Goal: Task Accomplishment & Management: Complete application form

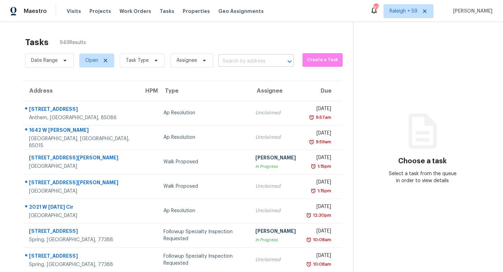
click at [245, 63] on input "text" at bounding box center [246, 61] width 56 height 11
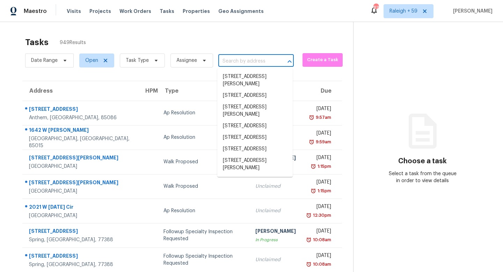
paste input "4545 Forest Peak Cir Marietta, GA, 30066"
type input "4545 Forest Peak Cir Marietta, GA, 30066"
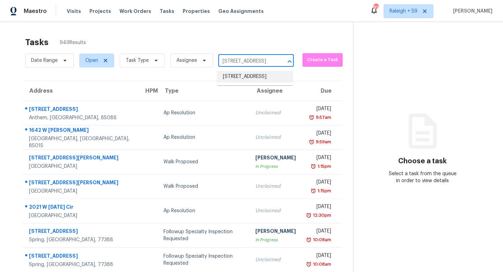
click at [253, 80] on li "[STREET_ADDRESS]" at bounding box center [255, 77] width 76 height 12
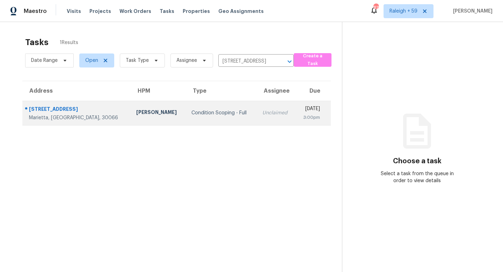
click at [257, 120] on td "Unclaimed" at bounding box center [276, 113] width 39 height 24
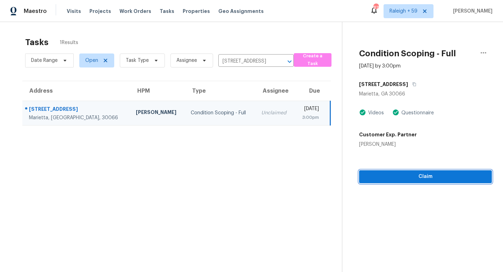
click at [409, 180] on span "Claim" at bounding box center [426, 176] width 122 height 9
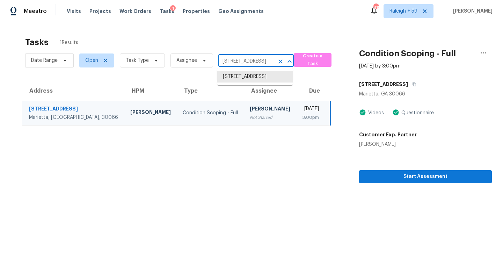
click at [238, 56] on input "4545 Forest Peak Cir, Marietta, GA 30066" at bounding box center [246, 61] width 56 height 11
paste input "1198 Lanier Springs Dr Buford, GA, 30518"
type input "1198 Lanier Springs Dr Buford, GA, 30518"
click at [263, 79] on li "1198 Lanier Springs Dr, Buford, GA 30518" at bounding box center [255, 84] width 76 height 26
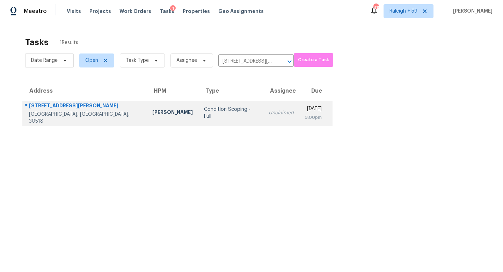
click at [263, 110] on td "Unclaimed" at bounding box center [281, 113] width 36 height 24
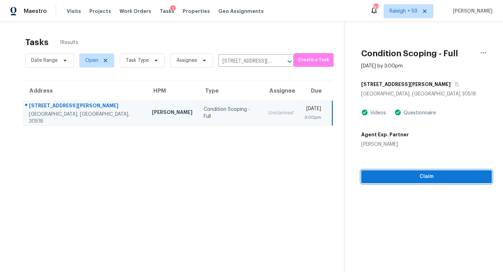
click at [403, 179] on span "Claim" at bounding box center [427, 176] width 120 height 9
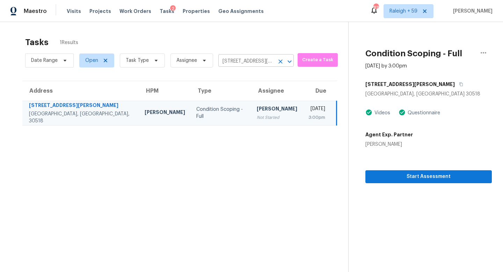
click at [247, 56] on input "1198 Lanier Springs Dr, Buford, GA 30518" at bounding box center [246, 61] width 56 height 11
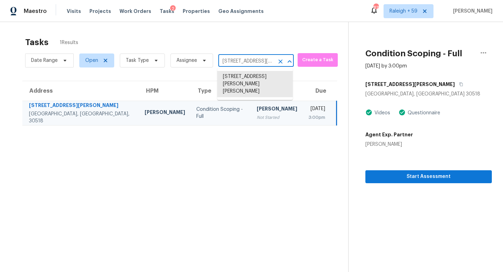
paste input "4010 Richmond Xing Leesburg, FL, 3474"
type input "4010 Richmond Xing Leesburg, FL, 34748"
click at [249, 83] on li "4010 Richmond Xing, Leesburg, FL 34748" at bounding box center [255, 77] width 76 height 12
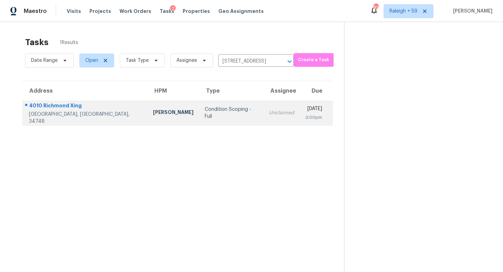
click at [264, 108] on td "Unclaimed" at bounding box center [282, 113] width 36 height 24
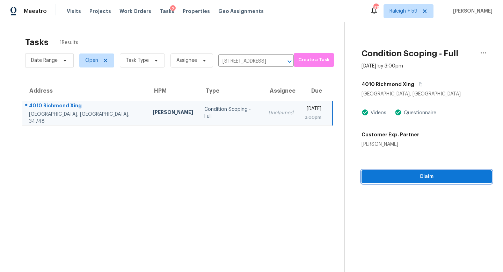
click at [431, 174] on span "Claim" at bounding box center [426, 176] width 119 height 9
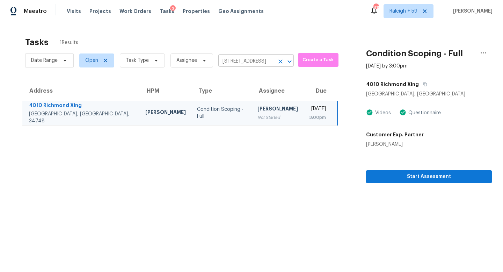
click at [252, 60] on input "4010 Richmond Xing, Leesburg, FL 34748" at bounding box center [246, 61] width 56 height 11
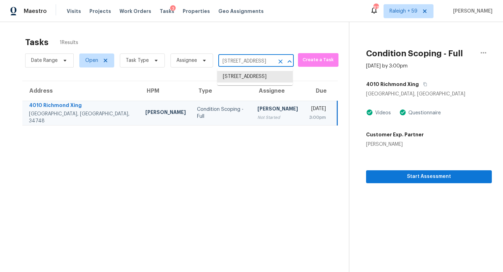
paste input "14366 Cherry Lake Dr W Jacksonville, FL, 3225"
type input "14366 Cherry Lake Dr W Jacksonville, FL, 32258"
click at [246, 79] on li "14366 Cherry Lake Dr W, Jacksonville, FL 32258" at bounding box center [255, 77] width 76 height 12
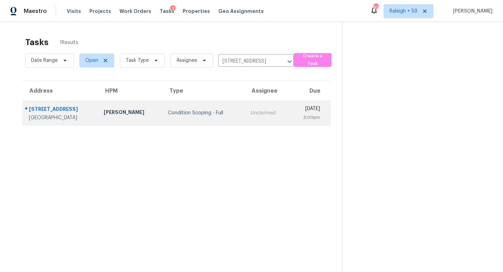
click at [245, 105] on td "Unclaimed" at bounding box center [267, 113] width 45 height 24
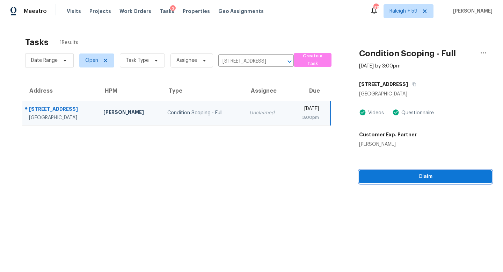
click at [407, 177] on div "Condition Scoping - Full Aug 15th 2025 by 3:00pm 14366 Cherry Lake Dr W Jackson…" at bounding box center [418, 102] width 150 height 161
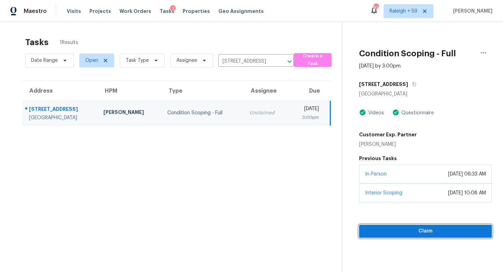
click at [421, 232] on span "Claim" at bounding box center [426, 231] width 122 height 9
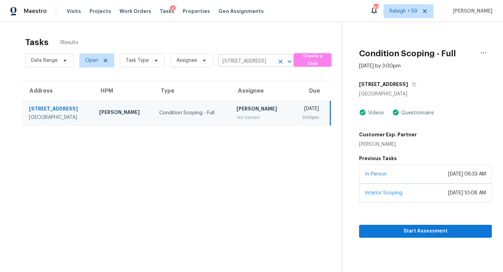
click at [233, 56] on input "14366 Cherry Lake Dr W, Jacksonville, FL 32258" at bounding box center [246, 61] width 56 height 11
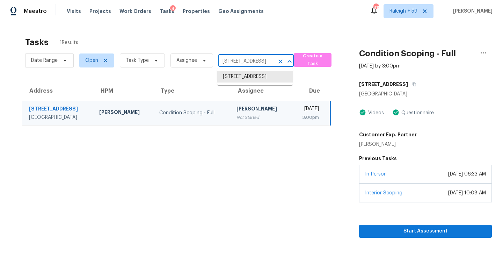
paste input "3084 Acacia Bay Ave Wesley Chapel, FL, 33543"
type input "3084 Acacia Bay Ave Wesley Chapel, FL, 33543"
click at [246, 84] on li "3084 Acacia Bay Ave, Wesley Chapel, FL 33543" at bounding box center [255, 80] width 76 height 19
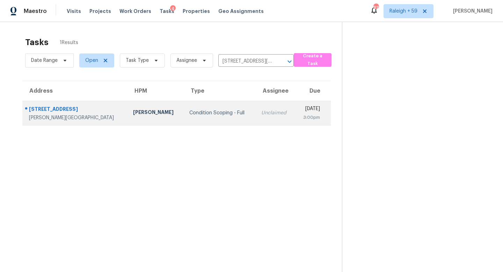
click at [261, 114] on div "Unclaimed" at bounding box center [275, 112] width 28 height 7
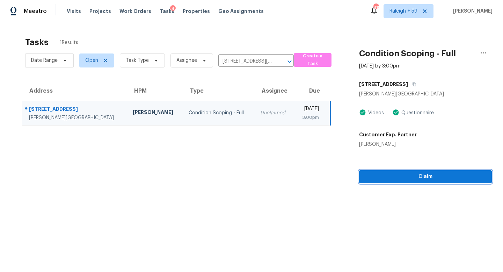
click at [427, 178] on span "Claim" at bounding box center [426, 176] width 122 height 9
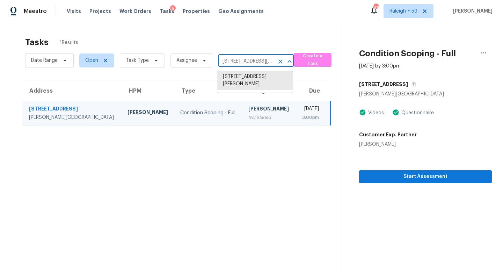
click at [264, 62] on input "3084 Acacia Bay Ave, Wesley Chapel, FL 33543" at bounding box center [246, 61] width 56 height 11
paste input "106 March Ln Garland, TX, 75042"
type input "3106 March Ln Garland, TX, 75042"
click at [257, 83] on li "3106 March Ln, Garland, TX 75042" at bounding box center [255, 77] width 76 height 12
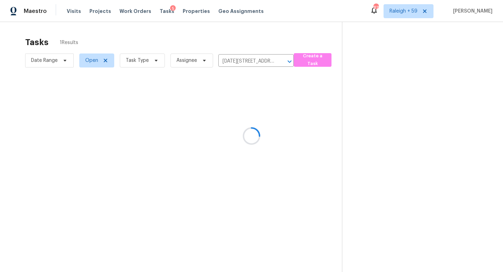
click at [248, 113] on div at bounding box center [251, 136] width 503 height 272
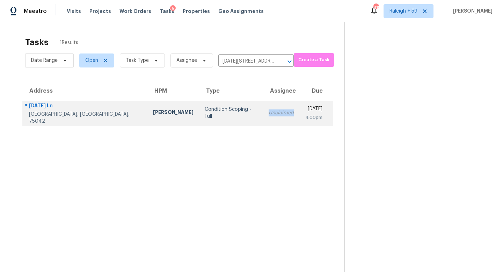
click at [269, 113] on div "Unclaimed" at bounding box center [281, 112] width 25 height 7
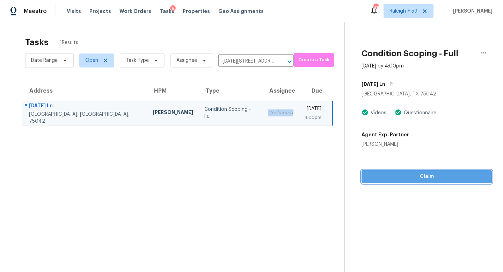
click at [405, 178] on span "Claim" at bounding box center [426, 176] width 119 height 9
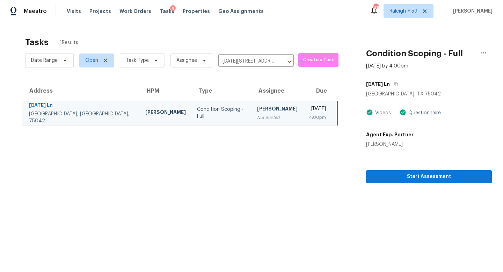
click at [232, 55] on div "Date Range Open Task Type Assignee 3106 March Ln, Garland, TX 75042 ​" at bounding box center [159, 60] width 269 height 18
click at [232, 57] on input "3106 March Ln, Garland, TX 75042" at bounding box center [246, 61] width 56 height 11
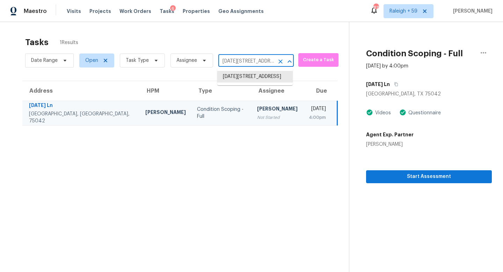
paste input "577 Magnolia Pkwy Fort Worth, TX, 76126"
type input "577 Magnolia Pkwy Fort Worth, TX, 76126"
click at [260, 78] on li "577 Magnolia Pkwy, Fort Worth, TX 76126" at bounding box center [255, 77] width 76 height 12
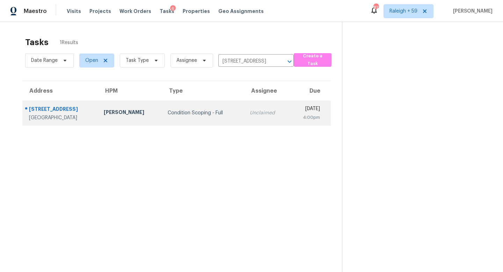
click at [250, 112] on div "Unclaimed" at bounding box center [267, 112] width 34 height 7
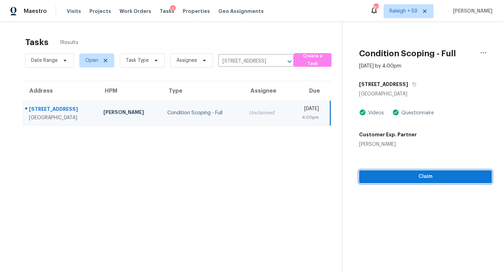
click at [420, 181] on button "Claim" at bounding box center [425, 176] width 133 height 13
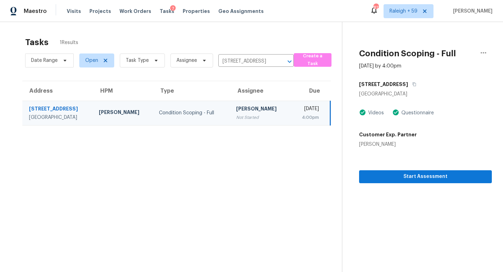
click at [245, 56] on div "Date Range Open Task Type Assignee 577 Magnolia Pkwy, Fort Worth, TX 76126 ​" at bounding box center [159, 60] width 269 height 18
click at [245, 56] on input "577 Magnolia Pkwy, Fort Worth, TX 76126" at bounding box center [246, 61] width 56 height 11
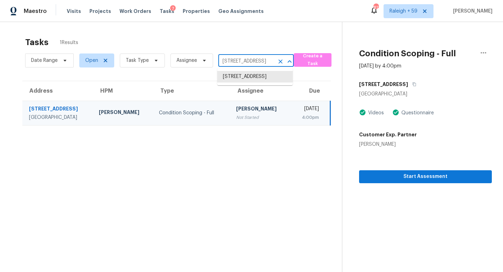
paste input "108 Mistywood Dr Mount Holly, NC, 28120"
type input "108 Mistywood Dr Mount Holly, NC, 28120"
click at [246, 74] on li "108 Mistywood Dr, Mount Holly, NC 28120" at bounding box center [255, 80] width 76 height 19
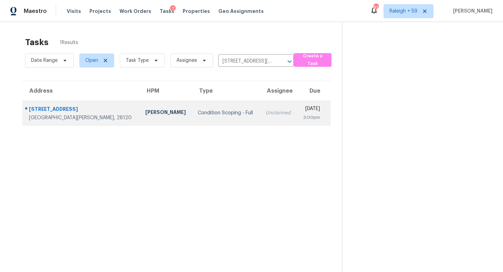
click at [260, 117] on td "Unclaimed" at bounding box center [278, 113] width 37 height 24
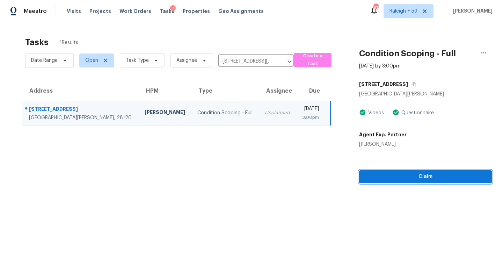
click at [399, 180] on span "Claim" at bounding box center [426, 176] width 122 height 9
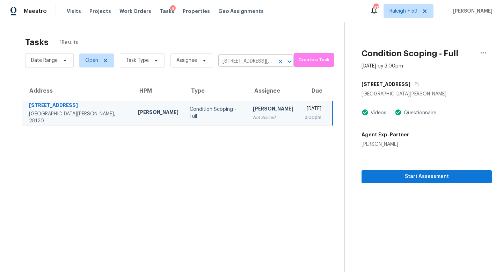
click at [257, 64] on input "108 Mistywood Dr, Mount Holly, NC 28120" at bounding box center [246, 61] width 56 height 11
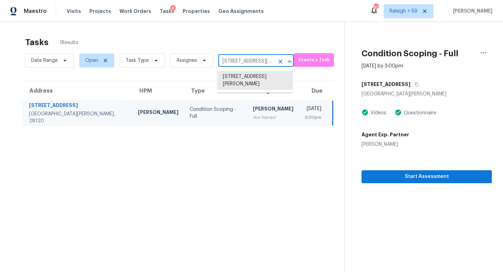
paste input "2717 Heatter Ave Spring Lake, NC, 2839"
type input "2717 Heatter Ave Spring Lake, NC, 28390"
click at [253, 78] on li "2717 Heatter Ave, Spring Lake, NC 28390" at bounding box center [255, 80] width 76 height 19
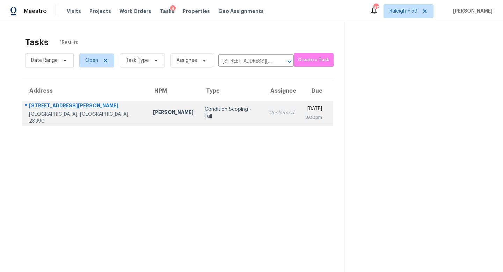
click at [269, 114] on div "Unclaimed" at bounding box center [281, 112] width 25 height 7
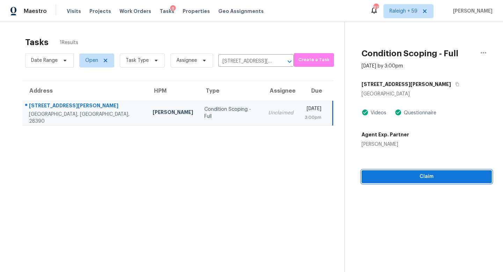
click at [389, 173] on span "Claim" at bounding box center [426, 176] width 119 height 9
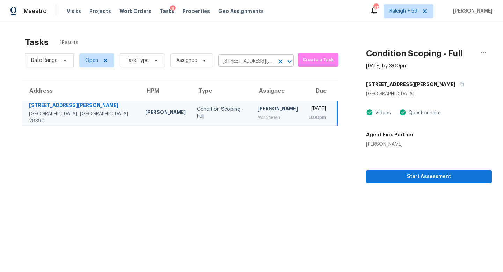
click at [261, 66] on input "2717 Heatter Ave, Spring Lake, NC 28390" at bounding box center [246, 61] width 56 height 11
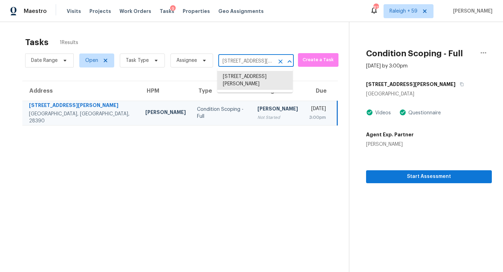
paste input "13829 Cedar Pond Cir Huntersville, NC, 28078"
type input "13829 Cedar Pond Cir Huntersville, NC, 28078"
click at [257, 78] on li "13829 Cedar Pond Cir, Huntersville, NC 28078" at bounding box center [255, 77] width 76 height 12
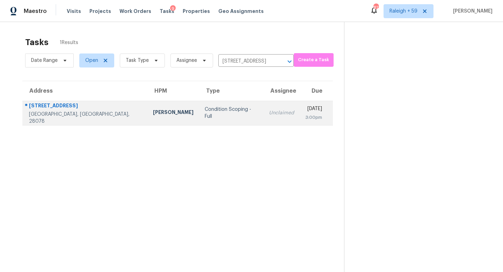
click at [269, 116] on div "Unclaimed" at bounding box center [281, 112] width 25 height 7
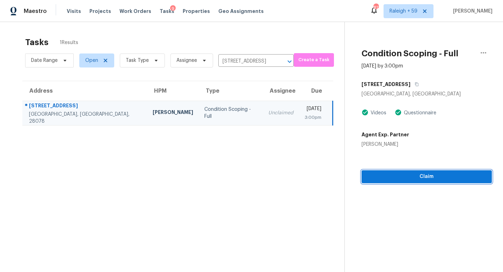
click at [387, 178] on span "Claim" at bounding box center [426, 176] width 119 height 9
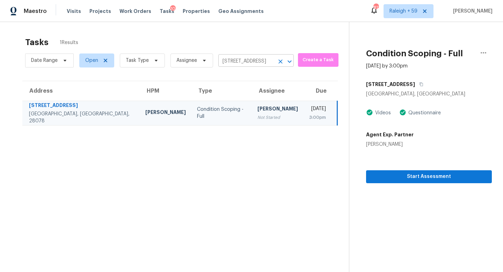
click at [250, 65] on input "13829 Cedar Pond Cir, Huntersville, NC 28078" at bounding box center [246, 61] width 56 height 11
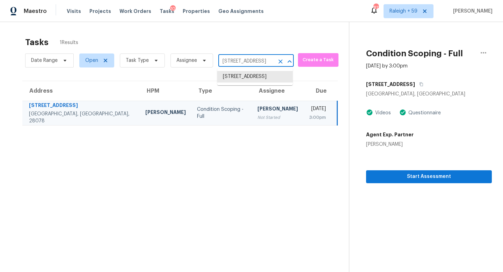
paste input "4937 Chatfield Dr Corpus Christi, TX, 78413"
type input "4937 Chatfield Dr Corpus Christi, TX, 78413"
click at [247, 76] on li "4937 Chatfield Dr, Corpus Christi, TX 78413" at bounding box center [255, 80] width 76 height 19
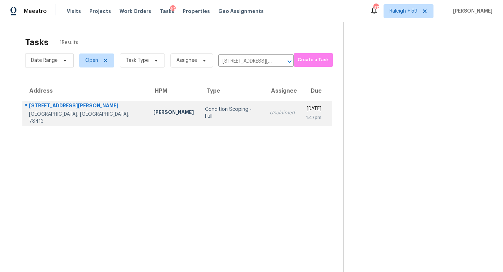
click at [270, 112] on div "Unclaimed" at bounding box center [282, 112] width 25 height 7
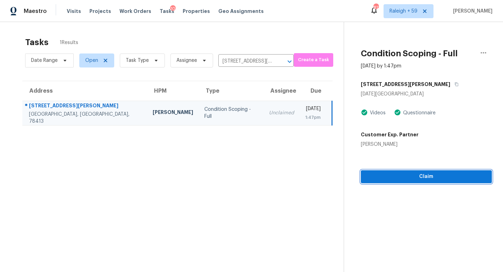
click at [416, 172] on span "Claim" at bounding box center [427, 176] width 120 height 9
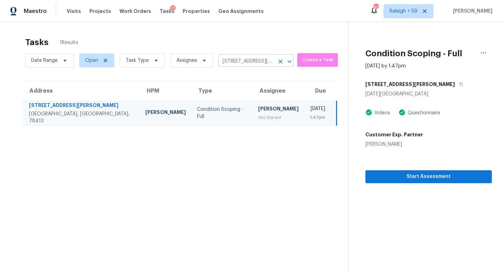
click at [255, 63] on input "4937 Chatfield Dr, Corpus Christi, TX 78413" at bounding box center [246, 61] width 56 height 11
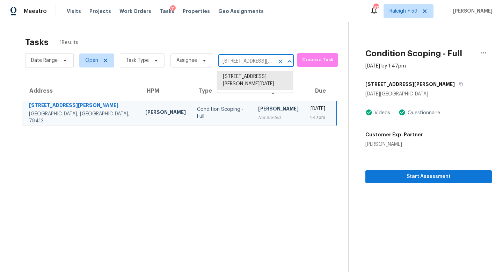
paste input "1556 S Ingalls St Lakewood, CO, 80232"
type input "1556 S Ingalls St Lakewood, CO, 80232"
click at [253, 81] on li "1556 S Ingalls St, Lakewood, CO 80232" at bounding box center [255, 80] width 76 height 19
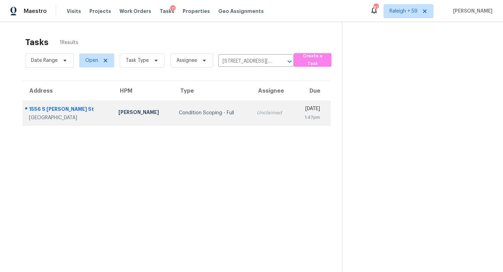
click at [257, 115] on div "Unclaimed" at bounding box center [272, 112] width 31 height 7
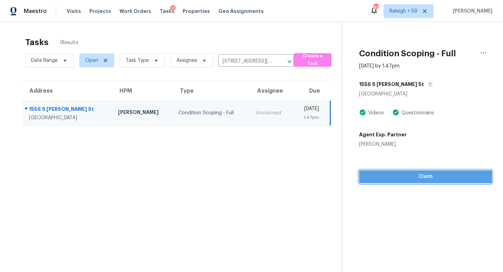
click at [419, 178] on span "Claim" at bounding box center [426, 176] width 122 height 9
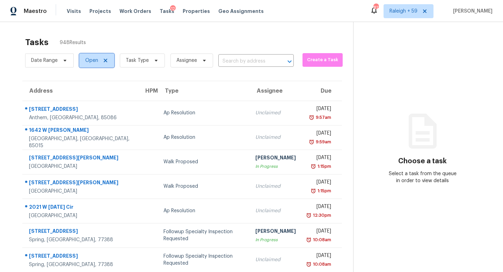
click at [92, 63] on span "Open" at bounding box center [91, 60] width 13 height 7
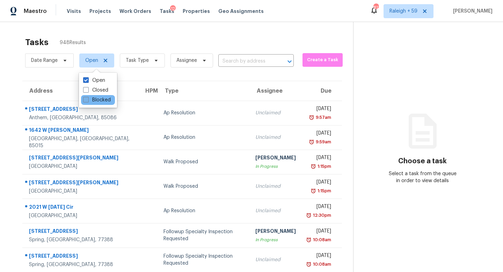
click at [104, 101] on label "Blocked" at bounding box center [97, 99] width 28 height 7
click at [88, 101] on input "Blocked" at bounding box center [85, 98] width 5 height 5
checkbox input "true"
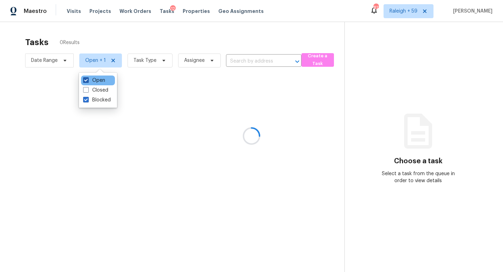
click at [102, 77] on label "Open" at bounding box center [94, 80] width 22 height 7
click at [88, 77] on input "Open" at bounding box center [85, 79] width 5 height 5
checkbox input "false"
click at [152, 24] on div at bounding box center [251, 136] width 503 height 272
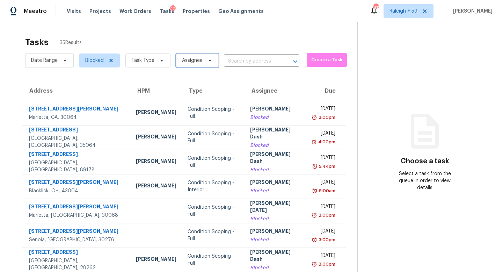
click at [183, 61] on span "Assignee" at bounding box center [192, 60] width 21 height 7
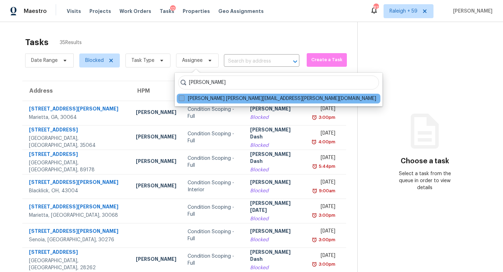
type input "[PERSON_NAME]"
click at [207, 96] on label "[PERSON_NAME] [PERSON_NAME][EMAIL_ADDRESS][PERSON_NAME][DOMAIN_NAME]" at bounding box center [278, 98] width 198 height 7
click at [184, 96] on input "[PERSON_NAME] [PERSON_NAME][EMAIL_ADDRESS][PERSON_NAME][DOMAIN_NAME]" at bounding box center [181, 97] width 5 height 5
checkbox input "true"
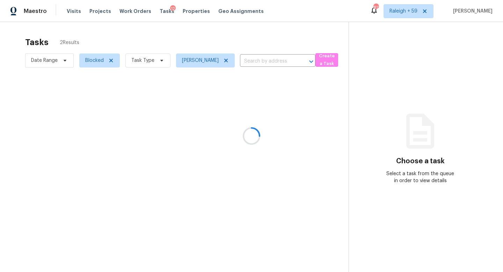
click at [251, 28] on div at bounding box center [251, 136] width 503 height 272
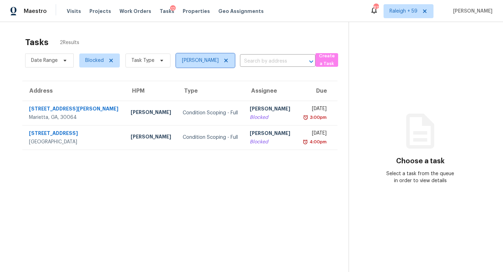
click at [228, 60] on icon at bounding box center [225, 60] width 3 height 3
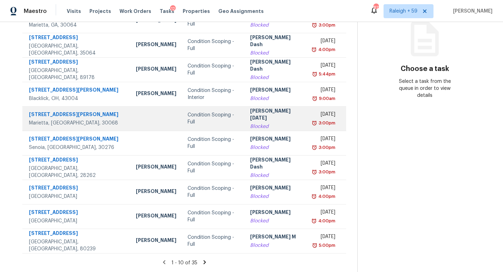
scroll to position [97, 0]
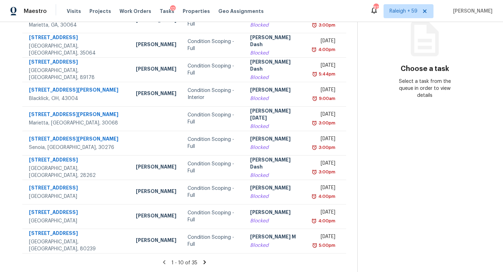
click at [203, 260] on icon at bounding box center [204, 262] width 2 height 4
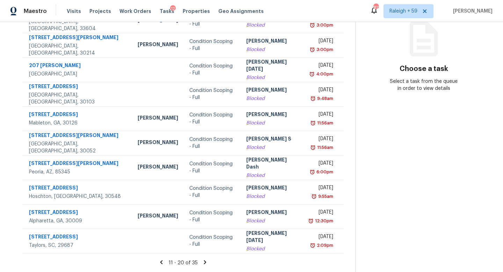
click at [204, 260] on icon at bounding box center [205, 262] width 2 height 4
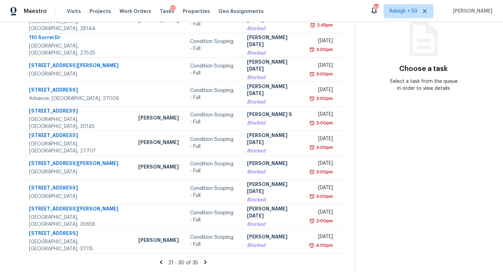
click at [202, 259] on icon at bounding box center [205, 262] width 6 height 6
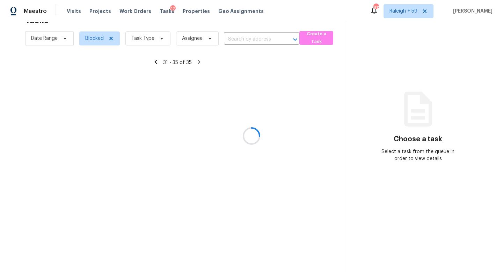
scroll to position [27, 0]
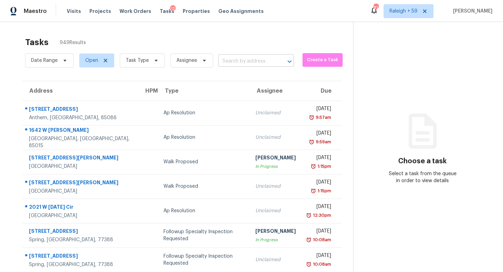
click at [242, 58] on input "text" at bounding box center [246, 61] width 56 height 11
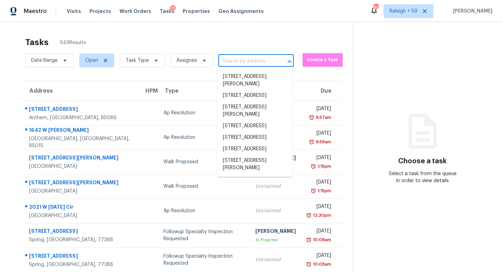
paste input "[STREET_ADDRESS][PERSON_NAME]"
type input "[STREET_ADDRESS][PERSON_NAME]"
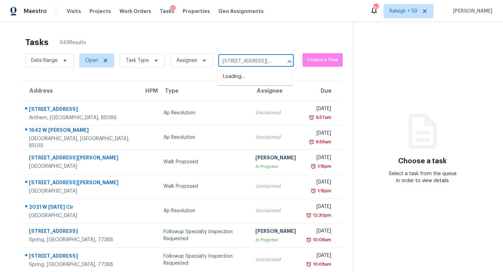
scroll to position [0, 30]
click at [256, 85] on li "879 Maybrook Dr, Deltona, FL 32725" at bounding box center [255, 80] width 76 height 19
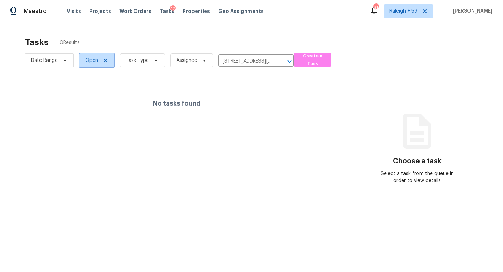
click at [93, 59] on span "Open" at bounding box center [91, 60] width 13 height 7
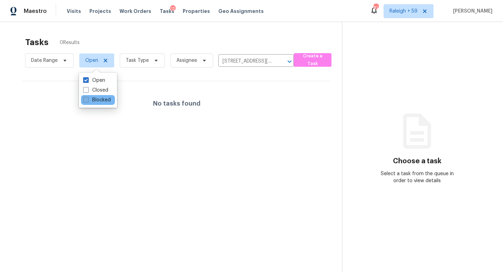
click at [100, 101] on label "Blocked" at bounding box center [97, 99] width 28 height 7
click at [88, 101] on input "Blocked" at bounding box center [85, 98] width 5 height 5
checkbox input "true"
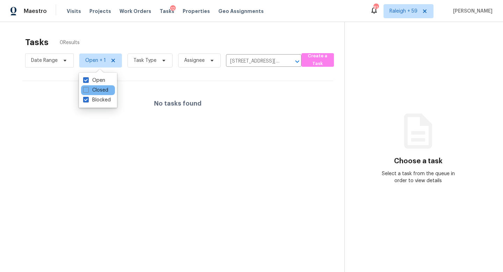
click at [106, 94] on div "Closed" at bounding box center [98, 90] width 34 height 10
click at [106, 92] on label "Closed" at bounding box center [95, 90] width 25 height 7
click at [88, 91] on input "Closed" at bounding box center [85, 89] width 5 height 5
checkbox input "true"
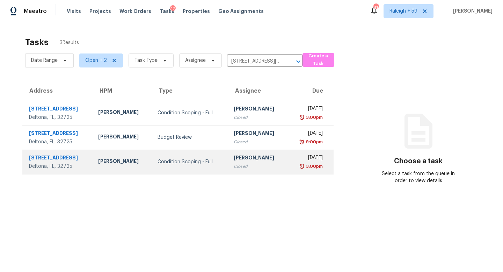
click at [244, 153] on td "Roopesh Jaikanth Closed" at bounding box center [257, 162] width 59 height 24
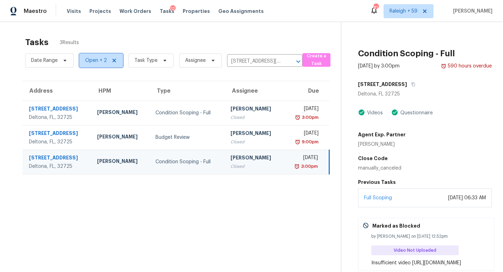
click at [101, 63] on span "Open + 2" at bounding box center [96, 60] width 22 height 7
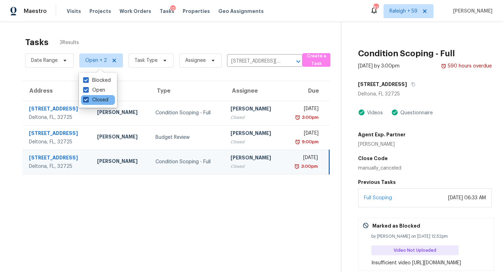
click at [100, 99] on label "Closed" at bounding box center [95, 99] width 25 height 7
click at [88, 99] on input "Closed" at bounding box center [85, 98] width 5 height 5
checkbox input "false"
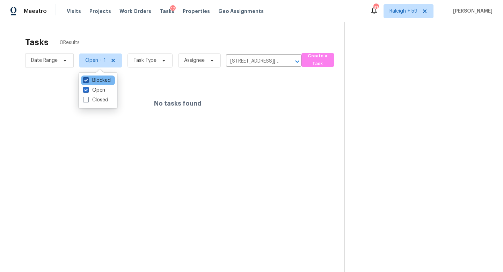
click at [107, 82] on label "Blocked" at bounding box center [97, 80] width 28 height 7
click at [88, 81] on input "Blocked" at bounding box center [85, 79] width 5 height 5
checkbox input "false"
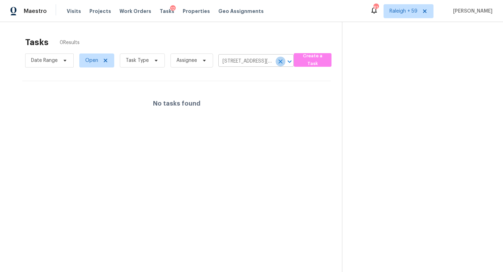
click at [278, 61] on icon "Clear" at bounding box center [280, 61] width 7 height 7
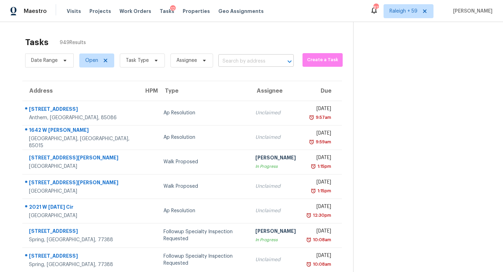
click at [242, 61] on input "text" at bounding box center [246, 61] width 56 height 11
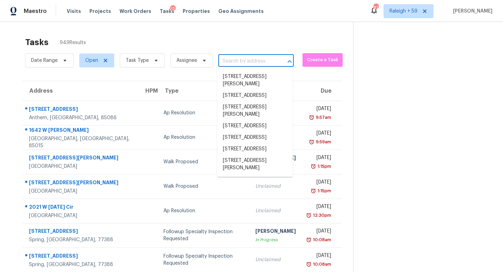
paste input "4545 Forest Peak Cir, Marietta, GA 30066"
type input "4545 Forest Peak Cir, Marietta, GA 30066"
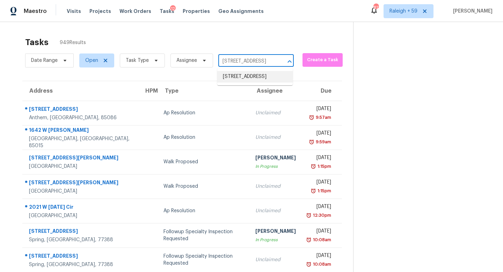
click at [243, 78] on li "4545 Forest Peak Cir, Marietta, GA 30066" at bounding box center [255, 77] width 76 height 12
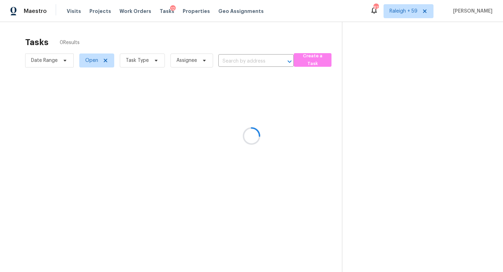
type input "4545 Forest Peak Cir, Marietta, GA 30066"
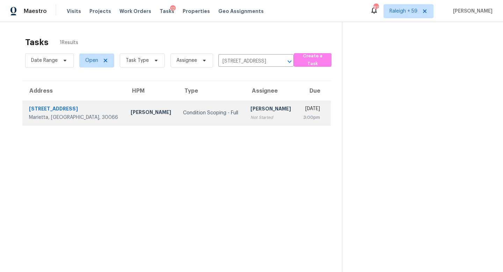
click at [251, 112] on div "[PERSON_NAME]" at bounding box center [271, 109] width 41 height 9
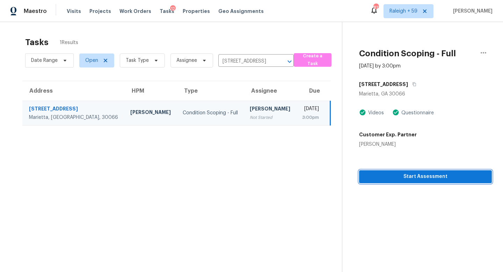
click at [391, 175] on span "Start Assessment" at bounding box center [426, 176] width 122 height 9
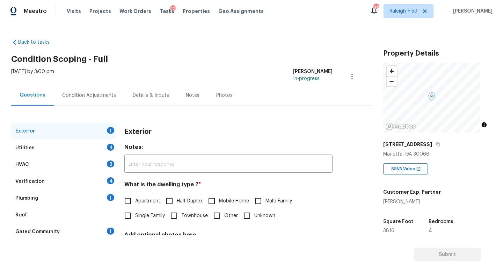
click at [146, 213] on span "Single Family" at bounding box center [150, 215] width 30 height 7
click at [135, 213] on input "Single Family" at bounding box center [128, 215] width 15 height 15
checkbox input "true"
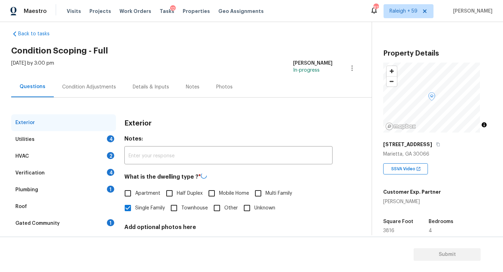
scroll to position [13, 0]
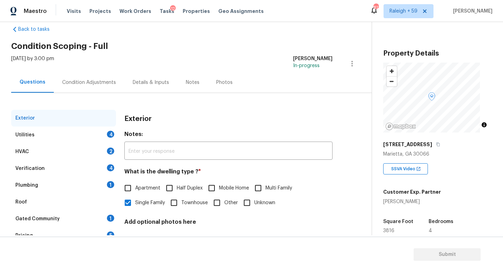
click at [90, 173] on div "Verification 4" at bounding box center [63, 168] width 105 height 17
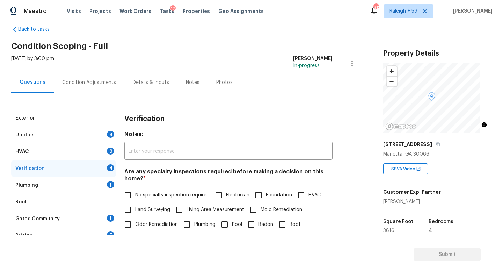
click at [146, 193] on span "No specialty inspection required" at bounding box center [172, 195] width 74 height 7
click at [135, 193] on input "No specialty inspection required" at bounding box center [128, 195] width 15 height 15
checkbox input "true"
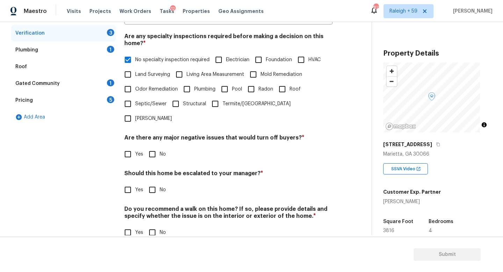
scroll to position [163, 0]
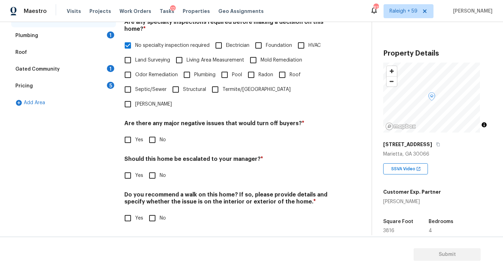
click at [161, 146] on label "No" at bounding box center [155, 139] width 21 height 15
click at [160, 146] on input "No" at bounding box center [152, 139] width 15 height 15
checkbox input "true"
click at [135, 174] on input "Yes" at bounding box center [128, 176] width 15 height 15
checkbox input "true"
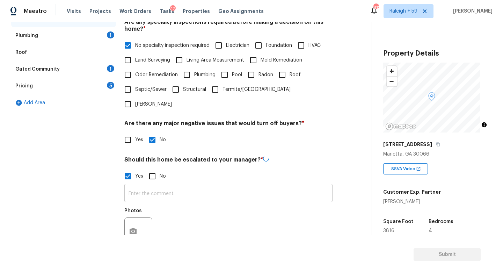
click at [158, 192] on input "text" at bounding box center [228, 194] width 208 height 16
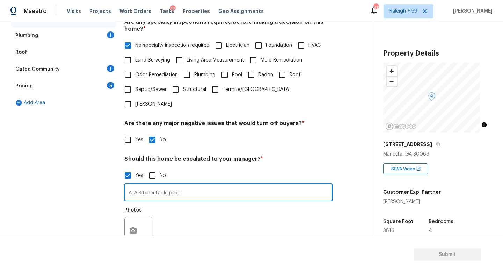
scroll to position [235, 0]
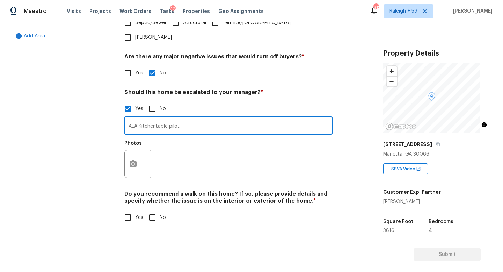
type input "ALA Kitchentable pilot."
click at [163, 230] on div "Back to tasks Condition Scoping - Full Fri, Aug 15 2025 by 3:00 pm Roopesh Jaik…" at bounding box center [251, 147] width 503 height 250
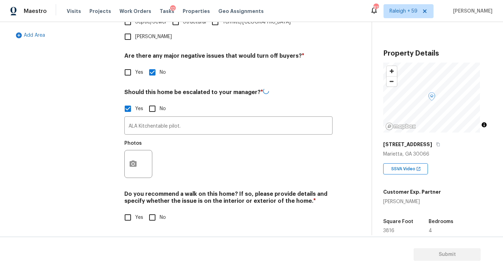
click at [158, 210] on input "No" at bounding box center [152, 217] width 15 height 15
checkbox input "true"
click at [132, 160] on icon "button" at bounding box center [133, 163] width 7 height 6
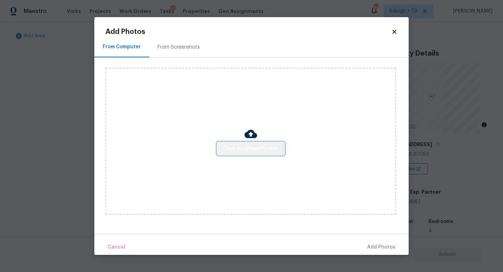
click at [249, 146] on span "Click to Upload Photos" at bounding box center [251, 148] width 56 height 9
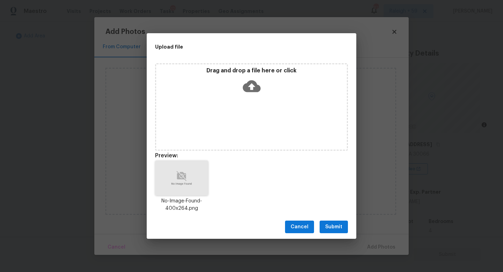
click at [338, 228] on span "Submit" at bounding box center [333, 227] width 17 height 9
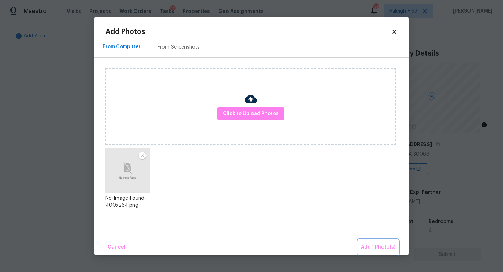
click at [373, 246] on span "Add 1 Photo(s)" at bounding box center [378, 247] width 35 height 9
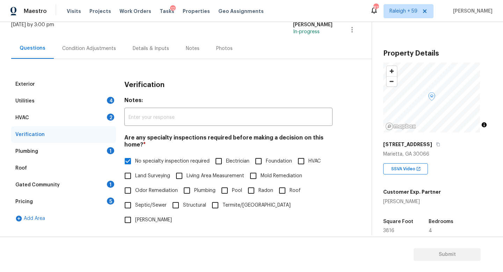
scroll to position [44, 0]
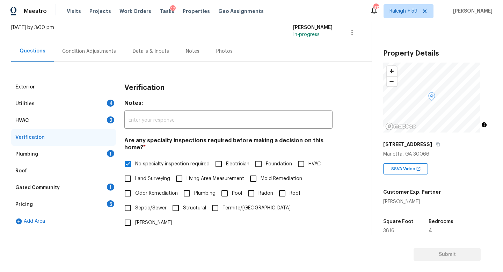
click at [105, 187] on div "Gated Community 1" at bounding box center [63, 187] width 105 height 17
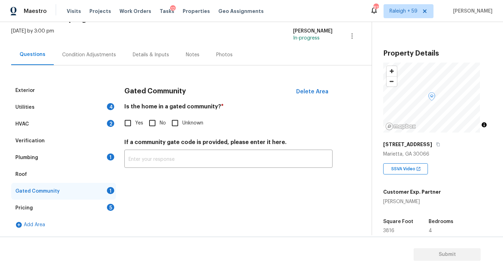
click at [161, 120] on span "No" at bounding box center [163, 123] width 6 height 7
click at [160, 117] on input "No" at bounding box center [152, 123] width 15 height 15
checkbox input "true"
click at [105, 150] on div "Plumbing 1" at bounding box center [63, 157] width 105 height 17
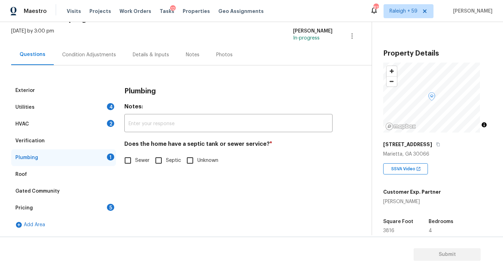
click at [134, 157] on input "Sewer" at bounding box center [128, 160] width 15 height 15
checkbox input "true"
click at [103, 105] on div "Utilities 4" at bounding box center [63, 107] width 105 height 17
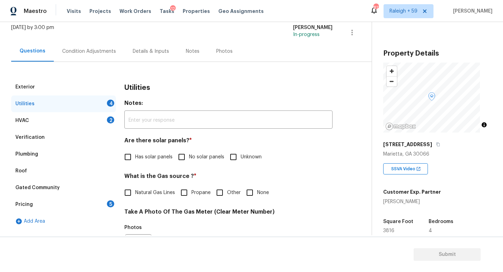
click at [194, 155] on span "No solar panels" at bounding box center [206, 156] width 35 height 7
click at [189, 155] on input "No solar panels" at bounding box center [181, 157] width 15 height 15
checkbox input "true"
click at [146, 193] on span "Natural Gas Lines" at bounding box center [155, 193] width 40 height 7
click at [135, 193] on input "Natural Gas Lines" at bounding box center [128, 193] width 15 height 15
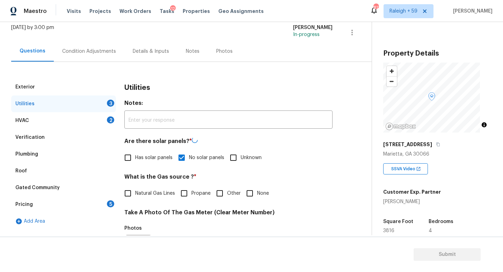
checkbox input "true"
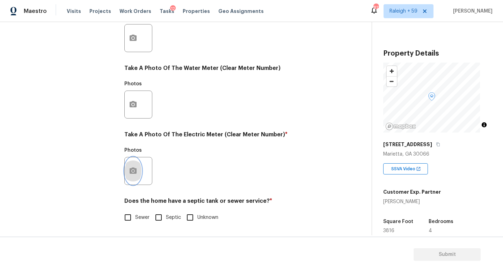
click at [132, 167] on icon "button" at bounding box center [133, 171] width 8 height 8
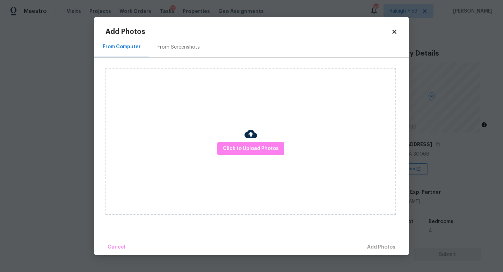
click at [246, 142] on div at bounding box center [251, 135] width 13 height 15
click at [245, 145] on span "Click to Upload Photos" at bounding box center [251, 148] width 56 height 9
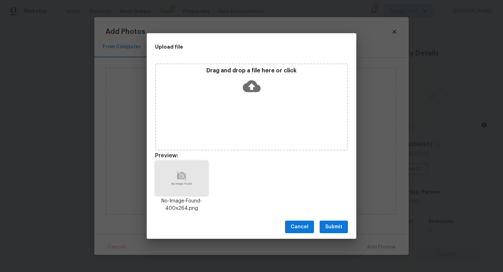
click at [340, 226] on span "Submit" at bounding box center [333, 227] width 17 height 9
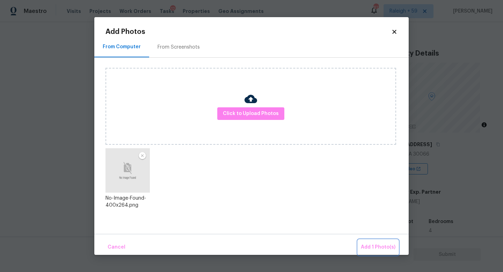
click at [389, 244] on span "Add 1 Photo(s)" at bounding box center [378, 247] width 35 height 9
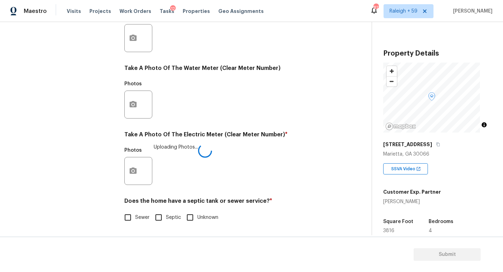
click at [135, 210] on input "Sewer" at bounding box center [128, 217] width 15 height 15
checkbox input "true"
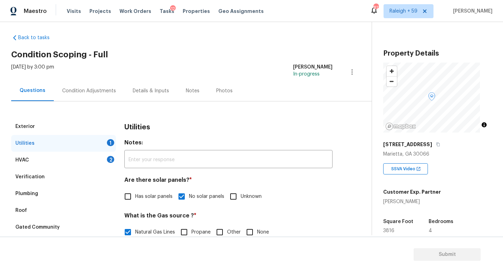
scroll to position [0, 0]
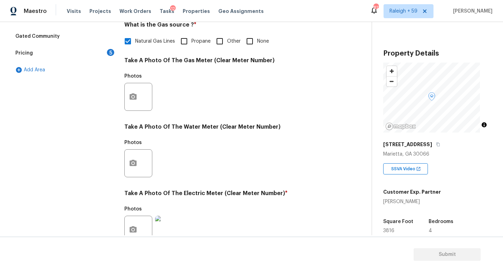
click at [93, 54] on div "Pricing 5" at bounding box center [63, 53] width 105 height 17
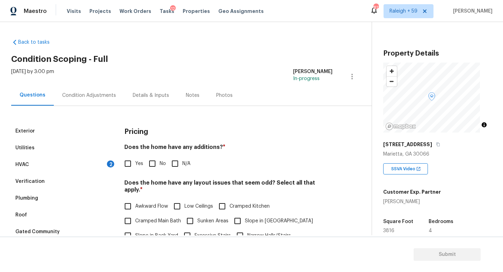
click at [160, 163] on span "No" at bounding box center [163, 163] width 6 height 7
click at [160, 163] on input "No" at bounding box center [152, 163] width 15 height 15
checkbox input "true"
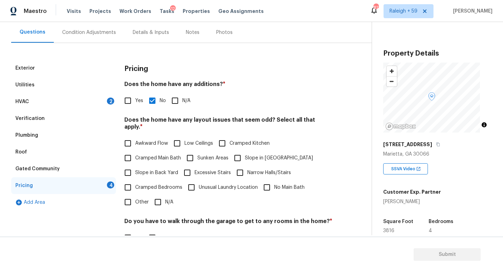
scroll to position [76, 0]
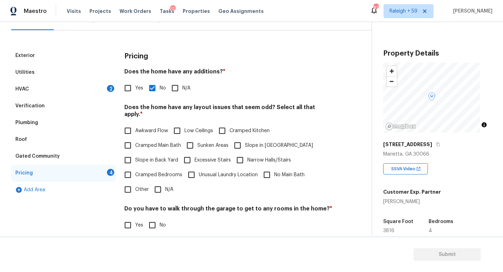
click at [168, 183] on label "N/A" at bounding box center [162, 189] width 23 height 15
click at [165, 183] on input "N/A" at bounding box center [158, 189] width 15 height 15
checkbox input "true"
click at [159, 216] on div "Do you have to walk through the garage to get to any rooms in the home? * Yes No" at bounding box center [228, 218] width 208 height 27
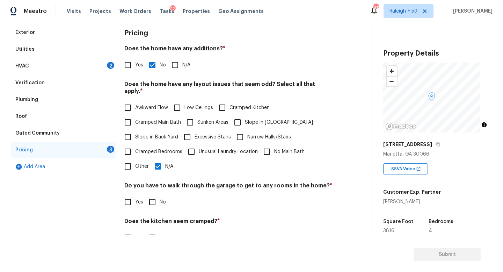
scroll to position [160, 0]
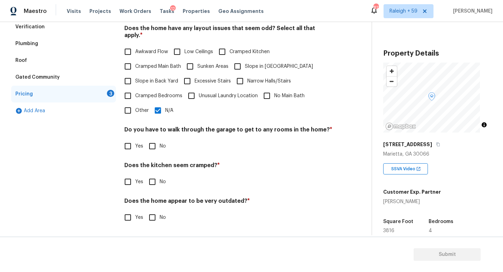
click at [161, 146] on label "No" at bounding box center [155, 146] width 21 height 15
click at [160, 146] on input "No" at bounding box center [152, 146] width 15 height 15
checkbox input "true"
click at [158, 184] on div "Pricing Does the home have any additions? * Yes No N/A Does the home have any l…" at bounding box center [228, 100] width 208 height 265
click at [157, 177] on input "No" at bounding box center [152, 181] width 15 height 15
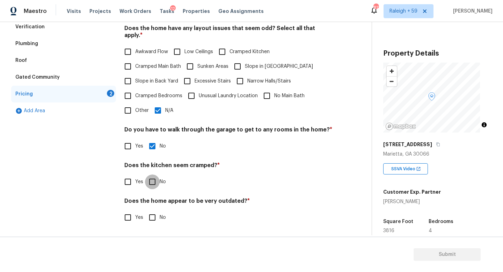
checkbox input "true"
click at [158, 218] on input "No" at bounding box center [152, 217] width 15 height 15
checkbox input "true"
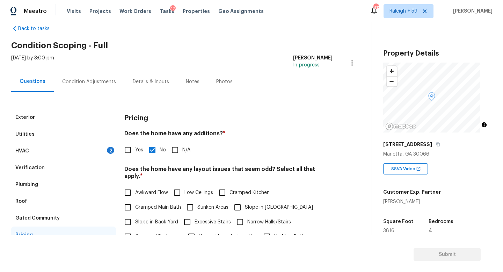
scroll to position [0, 0]
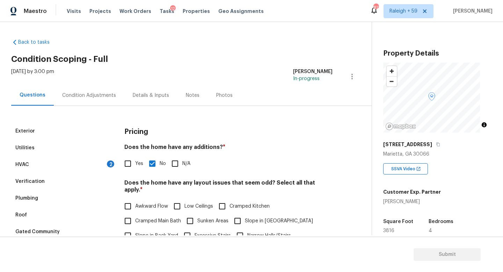
click at [165, 92] on div "Details & Inputs" at bounding box center [150, 95] width 53 height 21
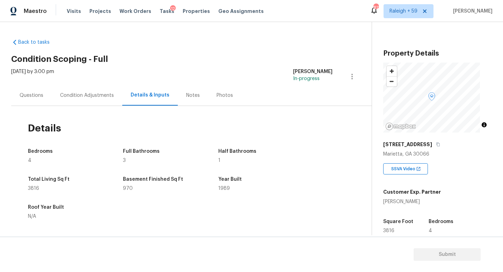
click at [98, 94] on div "Condition Adjustments" at bounding box center [87, 95] width 54 height 7
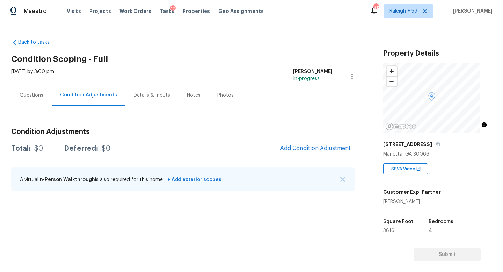
click at [25, 94] on div "Questions" at bounding box center [32, 95] width 24 height 7
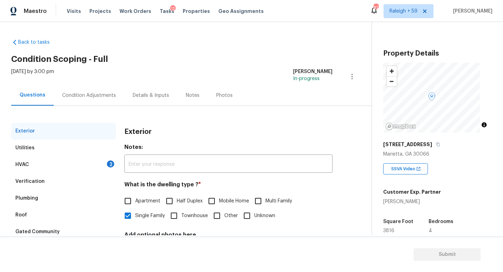
click at [81, 96] on div "Condition Adjustments" at bounding box center [89, 95] width 54 height 7
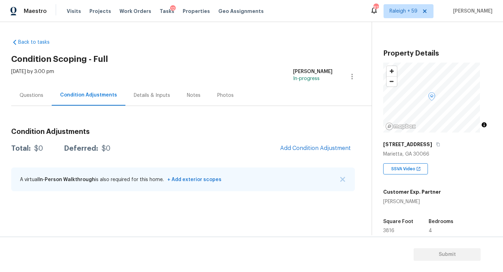
scroll to position [110, 0]
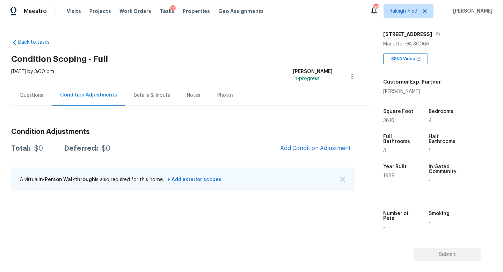
click at [153, 109] on div "Condition Adjustments Total: $0 Deferred: $0 Add Condition Adjustment A virtual…" at bounding box center [183, 152] width 344 height 92
click at [153, 96] on div "Details & Inputs" at bounding box center [152, 95] width 36 height 7
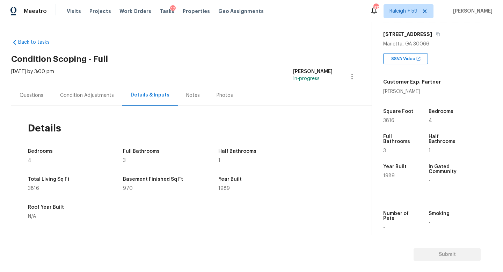
click at [37, 93] on div "Questions" at bounding box center [32, 95] width 24 height 7
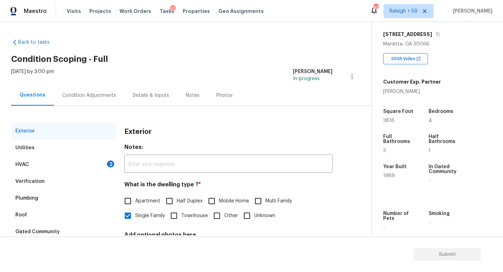
scroll to position [70, 0]
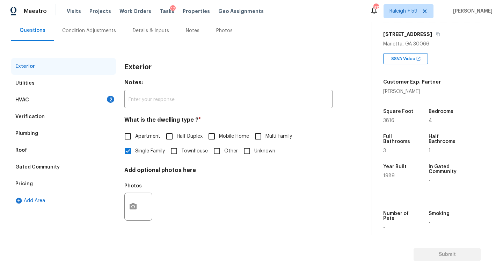
click at [80, 99] on div "HVAC 2" at bounding box center [63, 100] width 105 height 17
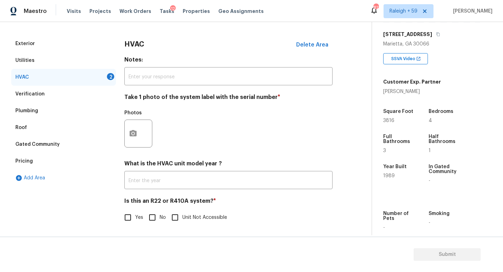
scroll to position [0, 0]
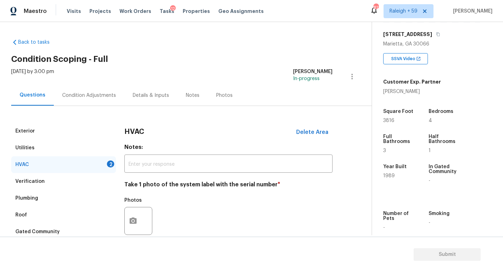
click at [88, 92] on div "Condition Adjustments" at bounding box center [89, 95] width 54 height 7
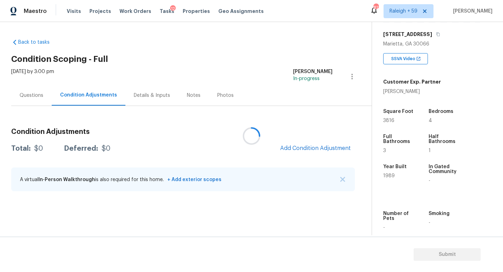
click at [153, 95] on div at bounding box center [251, 136] width 503 height 272
click at [152, 97] on div "Details & Inputs" at bounding box center [152, 95] width 36 height 7
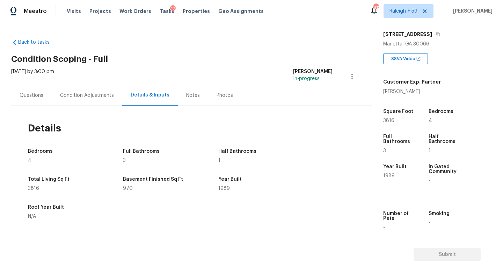
click at [94, 97] on div "Condition Adjustments" at bounding box center [87, 95] width 54 height 7
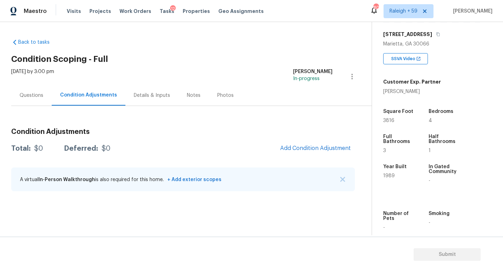
click at [30, 100] on div "Questions" at bounding box center [31, 95] width 41 height 21
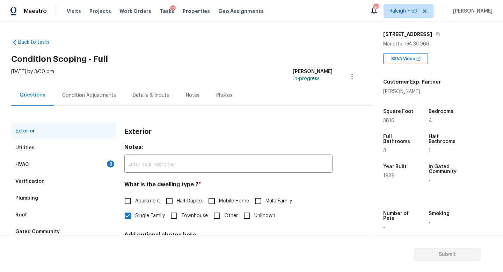
click at [98, 167] on div "HVAC 2" at bounding box center [63, 164] width 105 height 17
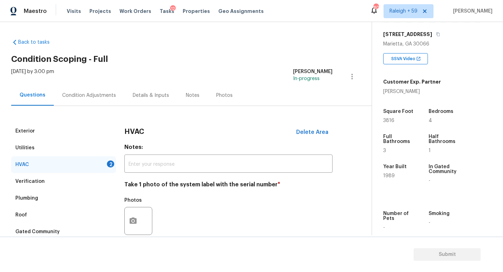
click at [106, 78] on div "Fri, Aug 15 2025 by 3:00 pm Roopesh Jaikanth In-progress" at bounding box center [191, 76] width 361 height 17
click at [103, 89] on div "Condition Adjustments" at bounding box center [89, 95] width 71 height 21
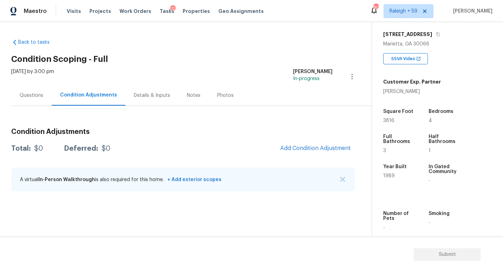
click at [137, 103] on div "Details & Inputs" at bounding box center [152, 95] width 53 height 21
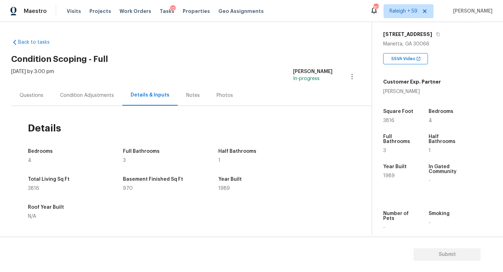
click at [101, 98] on div "Condition Adjustments" at bounding box center [87, 95] width 54 height 7
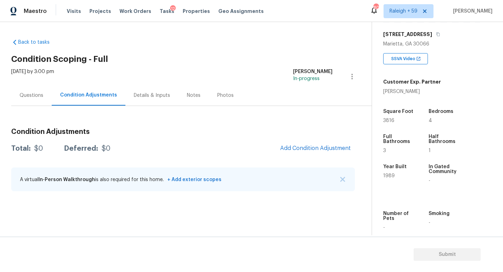
click at [3, 93] on div "Back to tasks Condition Scoping - Full Fri, Aug 15 2025 by 3:00 pm Roopesh Jaik…" at bounding box center [251, 128] width 503 height 213
click at [26, 91] on div "Questions" at bounding box center [31, 95] width 41 height 21
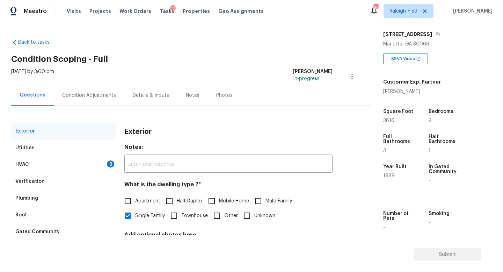
click at [110, 163] on div "2" at bounding box center [110, 163] width 7 height 7
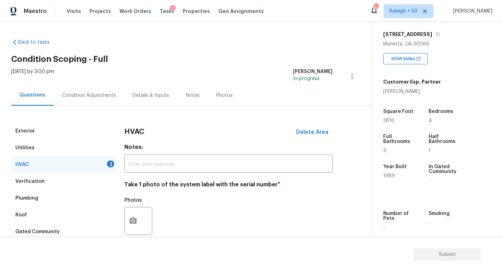
click at [137, 93] on div "Details & Inputs" at bounding box center [151, 95] width 36 height 7
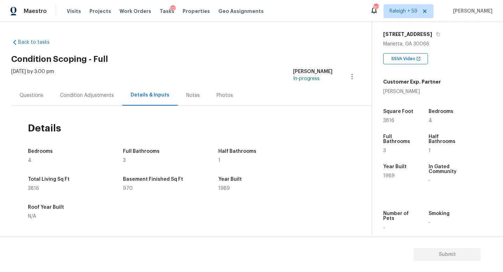
click at [86, 88] on div "Condition Adjustments" at bounding box center [87, 95] width 71 height 21
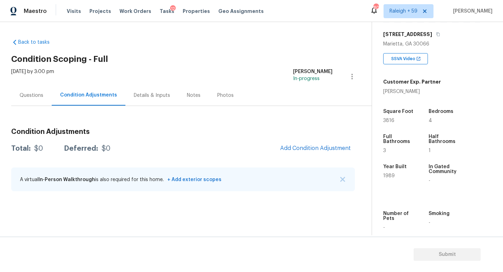
click at [149, 98] on div "Details & Inputs" at bounding box center [152, 95] width 36 height 7
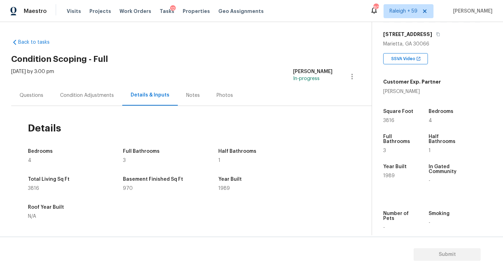
click at [29, 101] on div "Questions" at bounding box center [31, 95] width 41 height 21
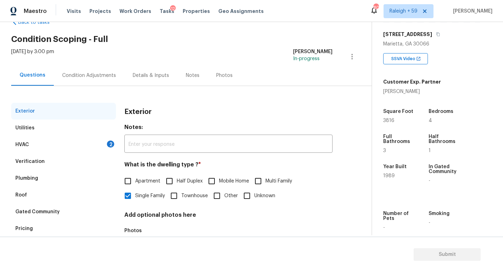
scroll to position [55, 0]
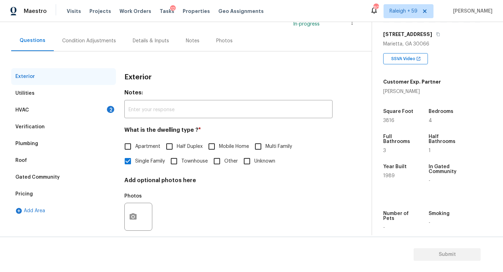
click at [86, 104] on div "HVAC 2" at bounding box center [63, 110] width 105 height 17
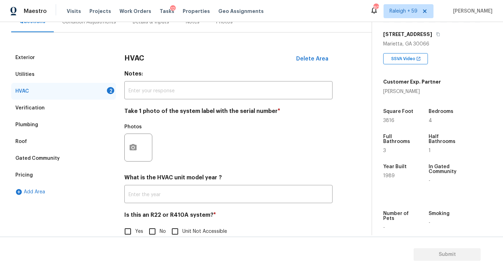
scroll to position [93, 0]
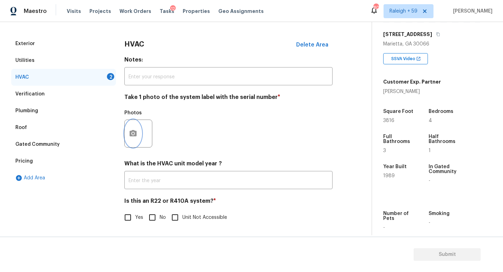
click at [135, 130] on icon "button" at bounding box center [133, 133] width 7 height 6
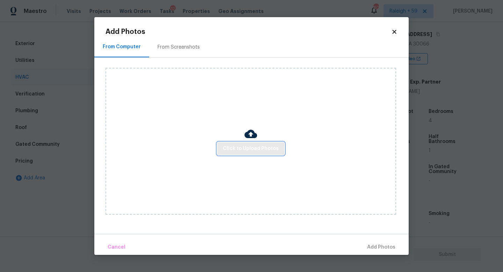
click at [246, 143] on button "Click to Upload Photos" at bounding box center [250, 148] width 67 height 13
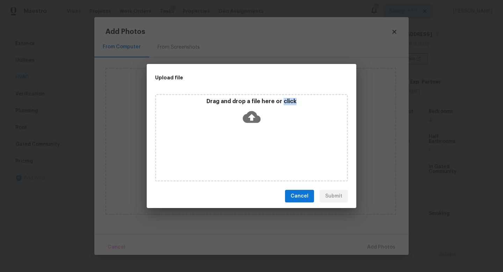
click at [246, 143] on div "Drag and drop a file here or click" at bounding box center [251, 137] width 193 height 87
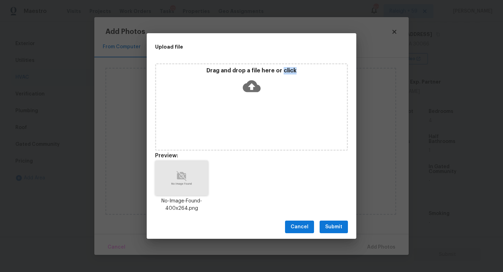
click at [347, 226] on button "Submit" at bounding box center [334, 227] width 28 height 13
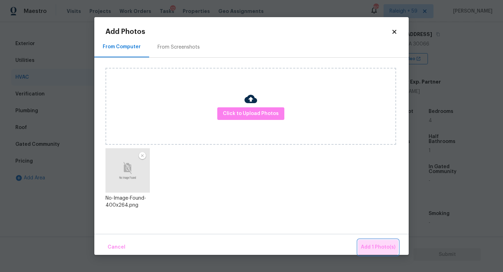
click at [379, 245] on span "Add 1 Photo(s)" at bounding box center [378, 247] width 35 height 9
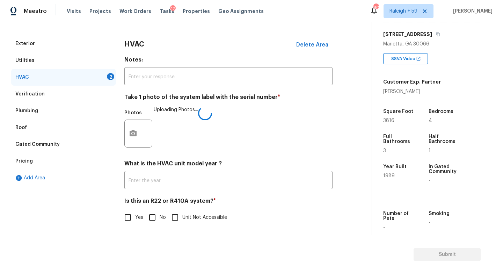
click at [161, 216] on label "No" at bounding box center [155, 217] width 21 height 15
click at [160, 216] on input "No" at bounding box center [152, 217] width 15 height 15
checkbox input "true"
click at [63, 85] on div "Verification" at bounding box center [63, 93] width 105 height 17
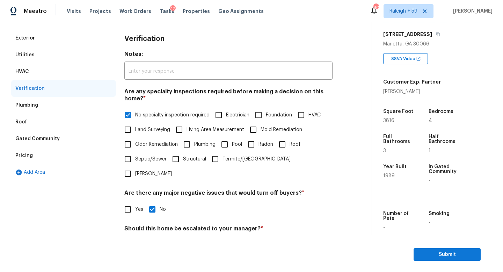
click at [309, 119] on span "HVAC" at bounding box center [315, 115] width 12 height 7
click at [294, 122] on input "HVAC" at bounding box center [301, 115] width 15 height 15
checkbox input "true"
click at [139, 118] on span "No specialty inspection required" at bounding box center [172, 115] width 74 height 7
click at [135, 118] on input "No specialty inspection required" at bounding box center [128, 115] width 15 height 15
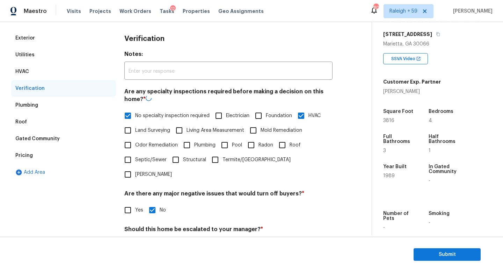
checkbox input "false"
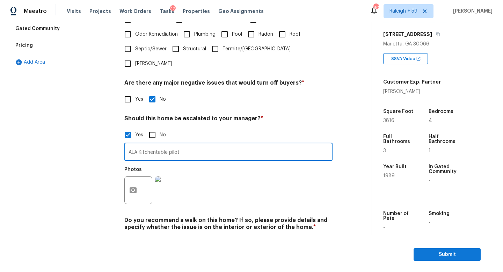
click at [204, 154] on input "ALA Kitchentable pilot." at bounding box center [228, 152] width 208 height 16
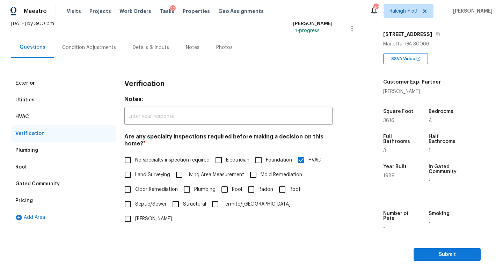
scroll to position [0, 0]
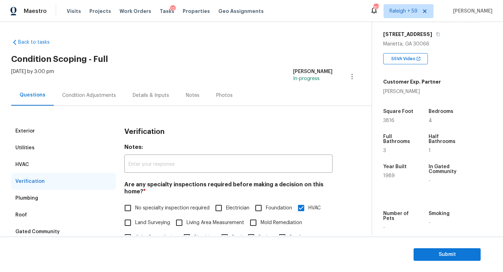
type input "ALA Kitchentable pilot. HVAC unit was not visible."
click at [101, 94] on div "Condition Adjustments" at bounding box center [89, 95] width 54 height 7
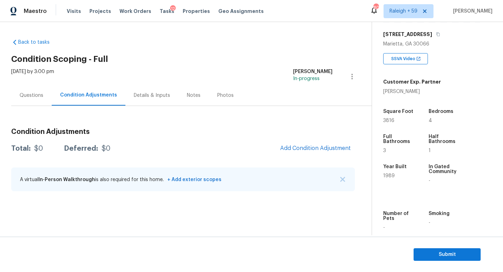
drag, startPoint x: 25, startPoint y: 101, endPoint x: 41, endPoint y: 101, distance: 15.4
click at [25, 101] on div "Questions" at bounding box center [31, 95] width 41 height 21
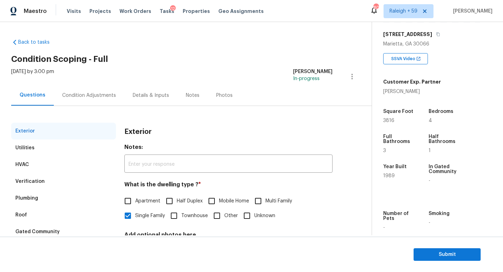
click at [96, 99] on div "Condition Adjustments" at bounding box center [89, 95] width 71 height 21
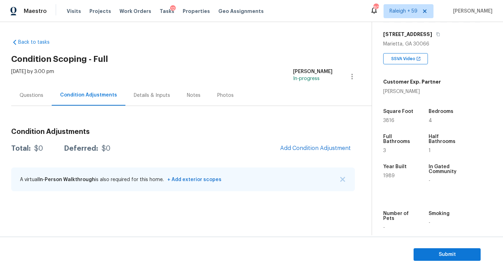
click at [152, 101] on div "Details & Inputs" at bounding box center [152, 95] width 53 height 21
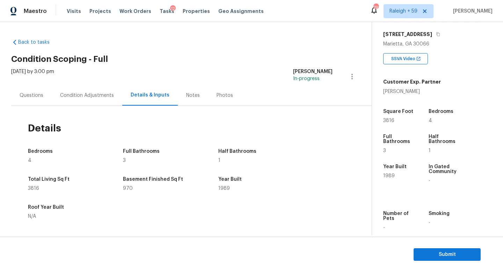
click at [33, 103] on div "Questions" at bounding box center [31, 95] width 41 height 21
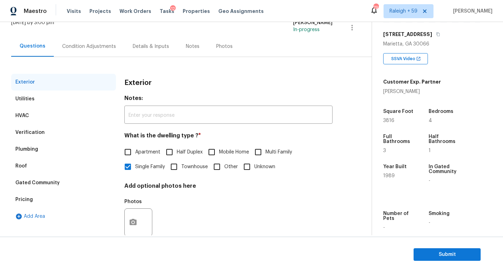
scroll to position [70, 0]
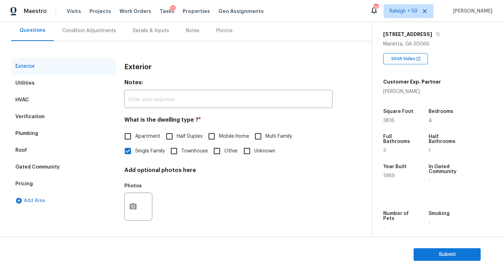
click at [76, 182] on div "Pricing" at bounding box center [63, 183] width 105 height 17
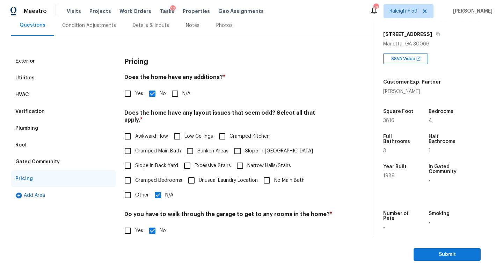
click at [280, 147] on label "Slope in Front Yard" at bounding box center [271, 151] width 83 height 15
click at [245, 147] on input "Slope in Front Yard" at bounding box center [237, 151] width 15 height 15
checkbox input "true"
click at [138, 162] on span "Slope in Back Yard" at bounding box center [156, 165] width 43 height 7
click at [135, 162] on input "Slope in Back Yard" at bounding box center [128, 165] width 15 height 15
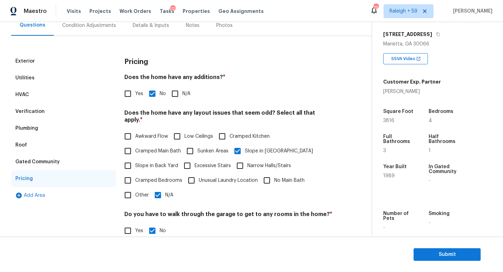
checkbox input "true"
click at [158, 193] on input "N/A" at bounding box center [158, 195] width 15 height 15
checkbox input "false"
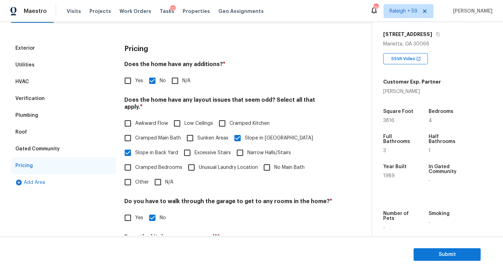
scroll to position [0, 0]
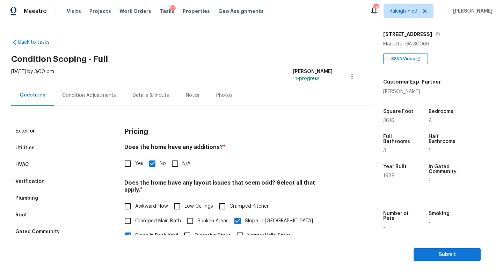
click at [99, 99] on div "Condition Adjustments" at bounding box center [89, 95] width 71 height 21
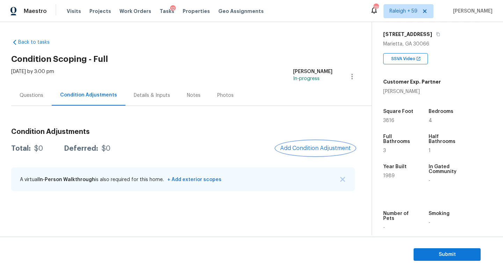
click at [314, 150] on span "Add Condition Adjustment" at bounding box center [315, 148] width 71 height 6
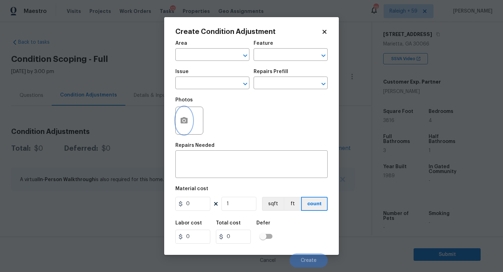
click at [182, 126] on button "button" at bounding box center [184, 120] width 17 height 27
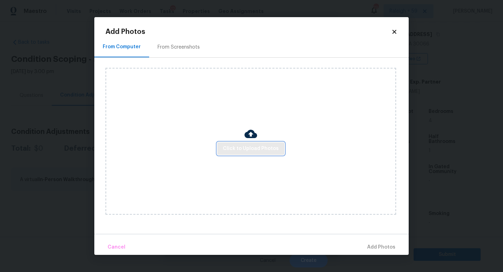
click at [245, 148] on span "Click to Upload Photos" at bounding box center [251, 148] width 56 height 9
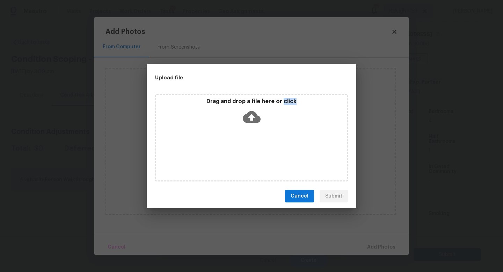
click at [245, 148] on div "Drag and drop a file here or click" at bounding box center [251, 137] width 193 height 87
